Goal: Information Seeking & Learning: Compare options

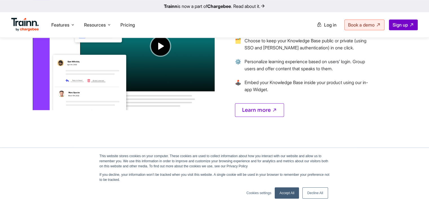
scroll to position [508, 0]
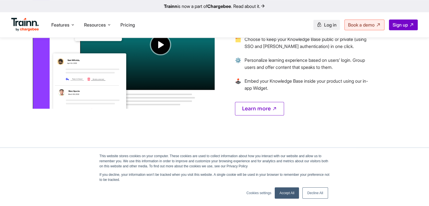
click at [326, 26] on span "Log in" at bounding box center [330, 25] width 12 height 6
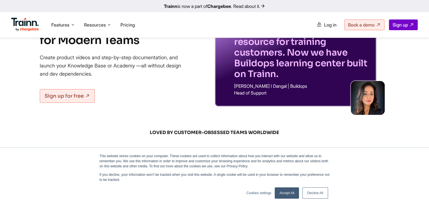
scroll to position [0, 0]
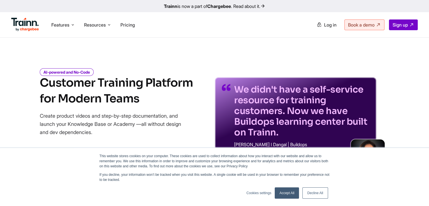
click at [254, 6] on link "Trainn is now a part of Chargebee . Read about it." at bounding box center [214, 6] width 429 height 12
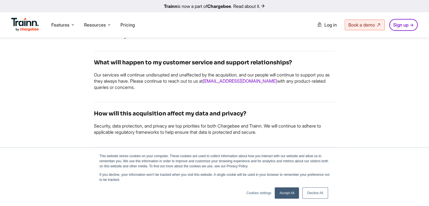
scroll to position [547, 0]
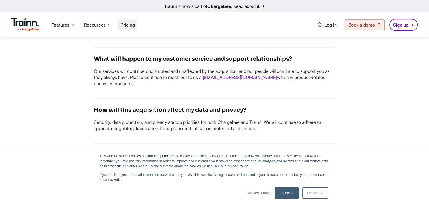
click at [127, 25] on span "Pricing" at bounding box center [127, 25] width 14 height 6
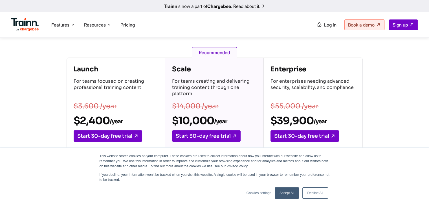
scroll to position [77, 0]
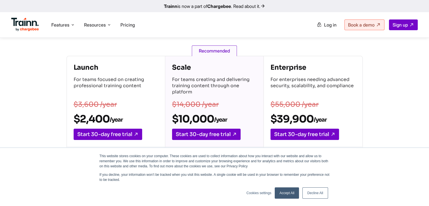
click at [318, 189] on link "Decline All" at bounding box center [314, 192] width 25 height 11
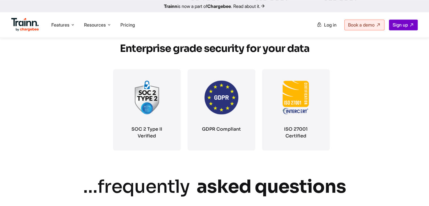
scroll to position [981, 0]
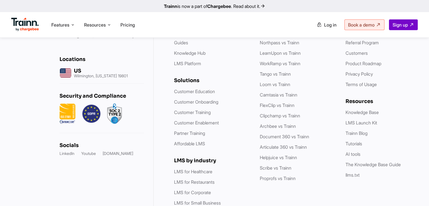
scroll to position [1772, 0]
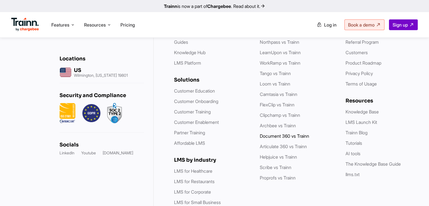
click at [267, 139] on link "Document 360 vs Trainn" at bounding box center [284, 136] width 49 height 6
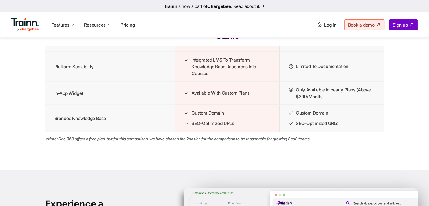
scroll to position [797, 0]
